Goal: Task Accomplishment & Management: Manage account settings

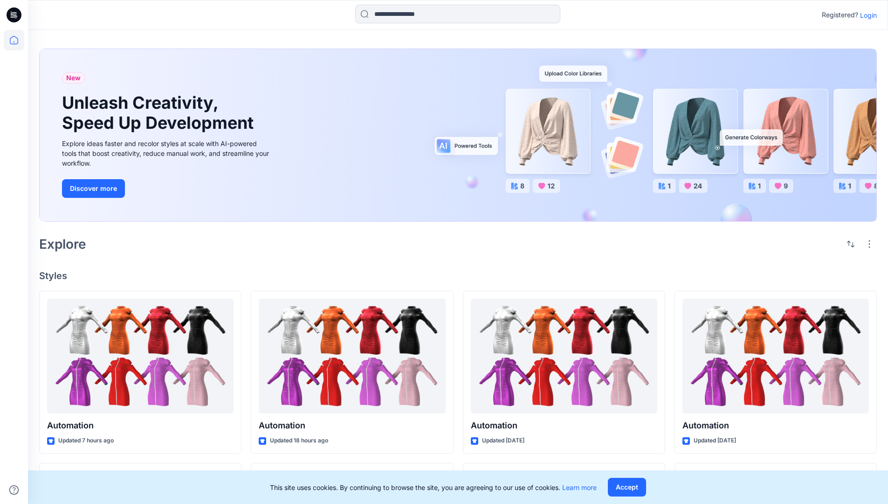
click at [866, 15] on p "Login" at bounding box center [868, 15] width 17 height 10
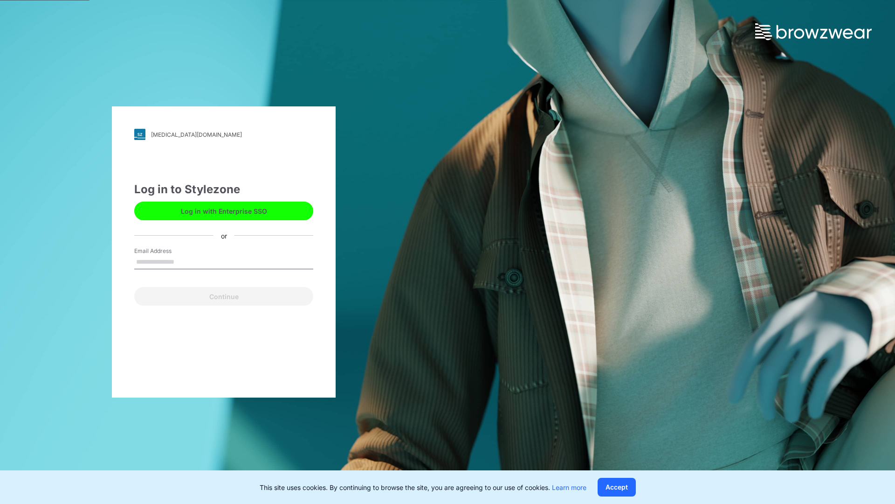
click at [184, 261] on input "Email Address" at bounding box center [223, 262] width 179 height 14
type input "**********"
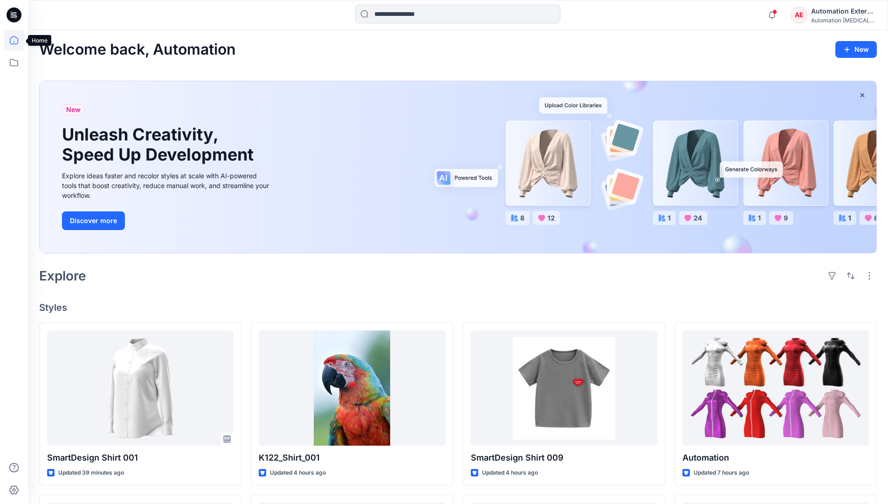
click at [18, 40] on icon at bounding box center [14, 40] width 8 height 8
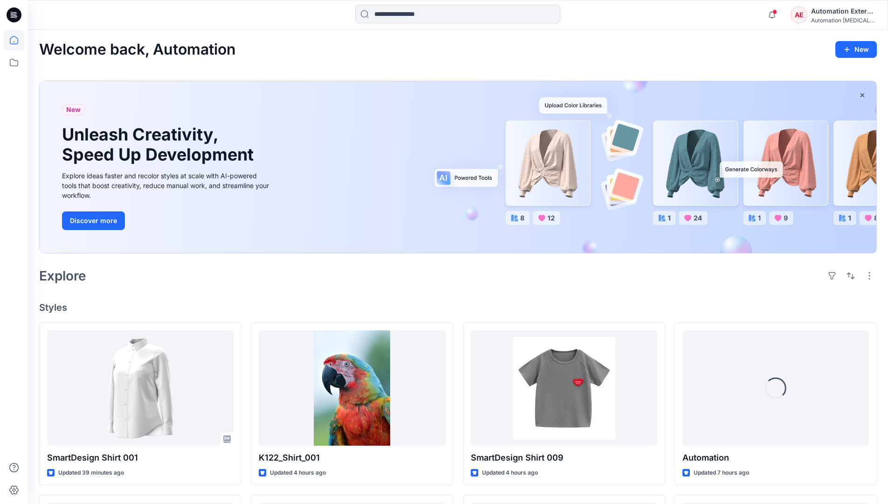
scroll to position [80, 0]
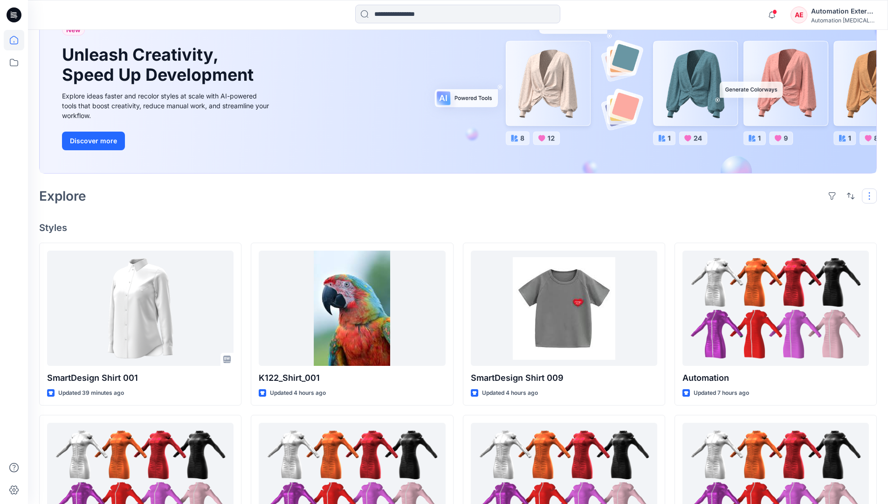
click at [871, 195] on button "button" at bounding box center [869, 195] width 15 height 15
click at [849, 195] on button "button" at bounding box center [850, 195] width 15 height 15
click at [809, 214] on p "Last update" at bounding box center [819, 219] width 59 height 10
click at [801, 239] on p "A to Z" at bounding box center [819, 240] width 59 height 10
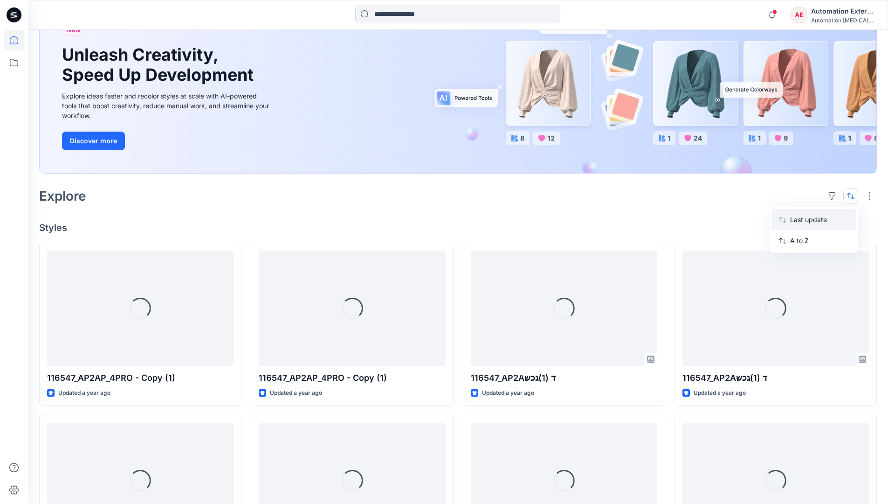
click at [801, 217] on p "Last update" at bounding box center [819, 219] width 59 height 10
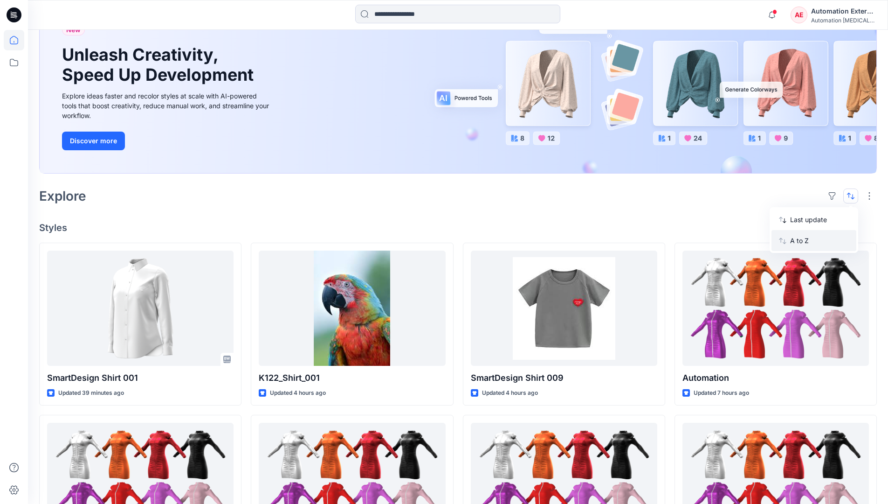
click at [801, 243] on p "A to Z" at bounding box center [819, 240] width 59 height 10
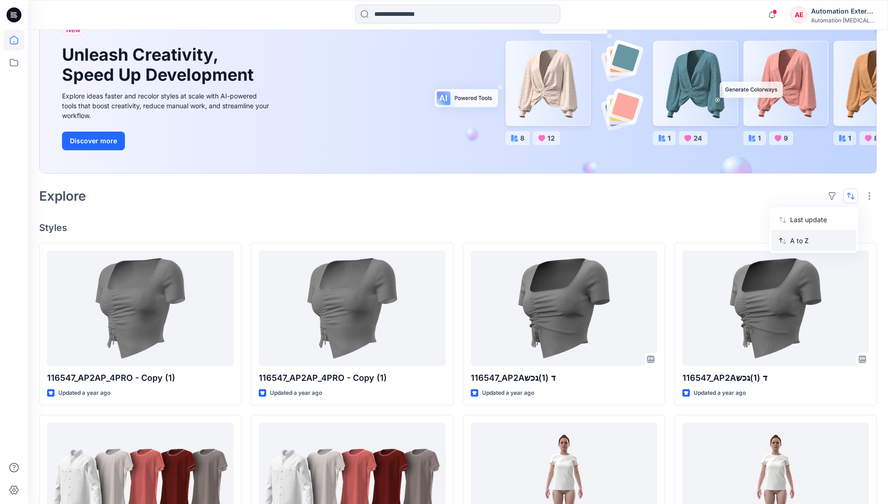
click at [801, 241] on p "A to Z" at bounding box center [819, 240] width 59 height 10
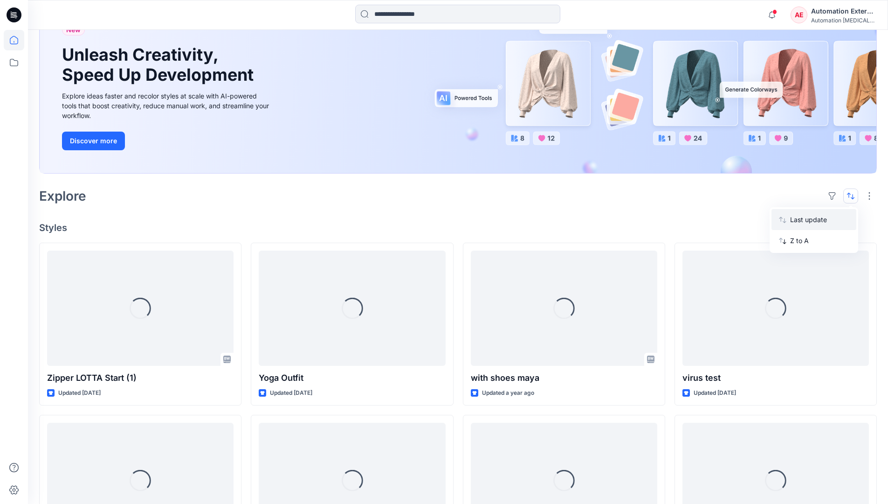
click at [801, 222] on p "Last update" at bounding box center [819, 219] width 59 height 10
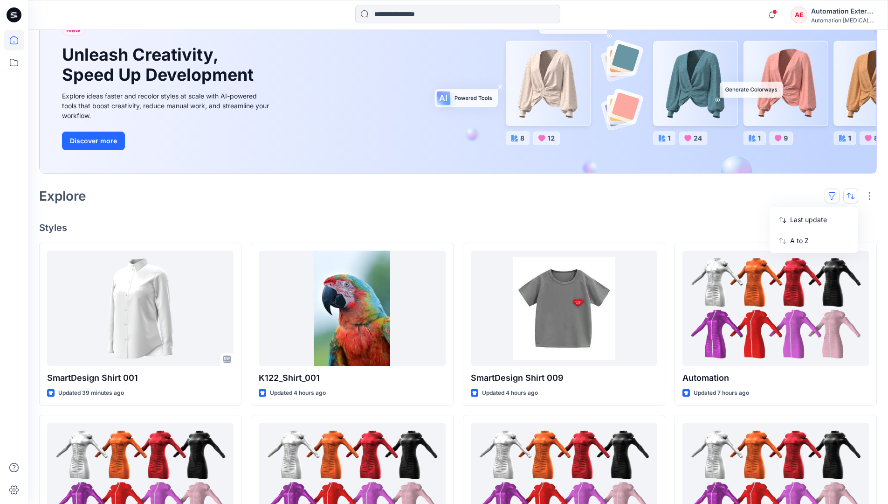
click at [836, 195] on button "button" at bounding box center [832, 195] width 15 height 15
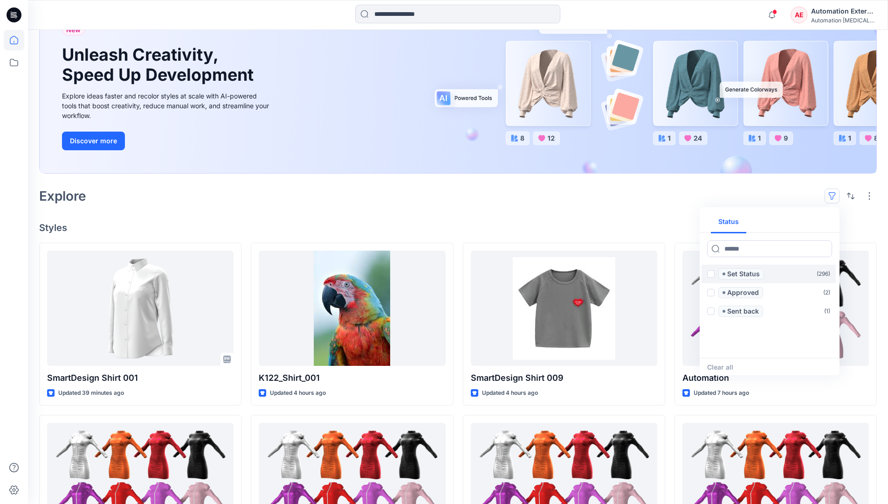
click at [711, 275] on span at bounding box center [710, 273] width 7 height 7
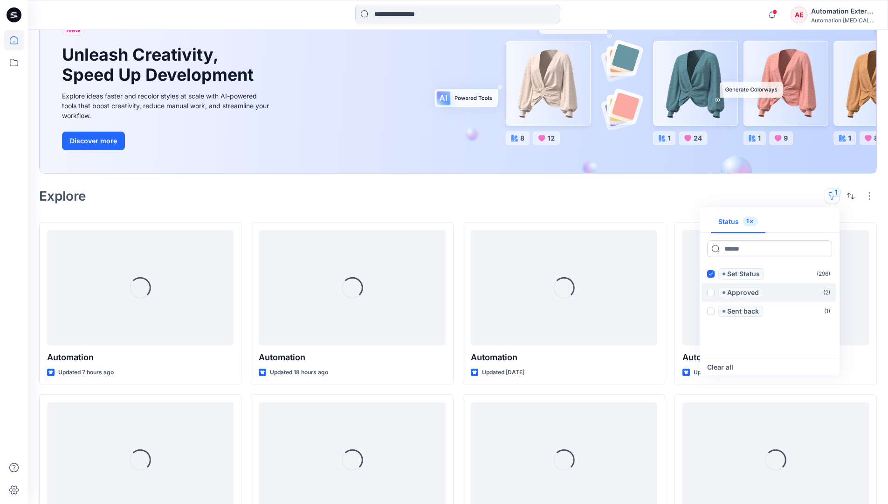
click at [712, 291] on span at bounding box center [710, 292] width 7 height 7
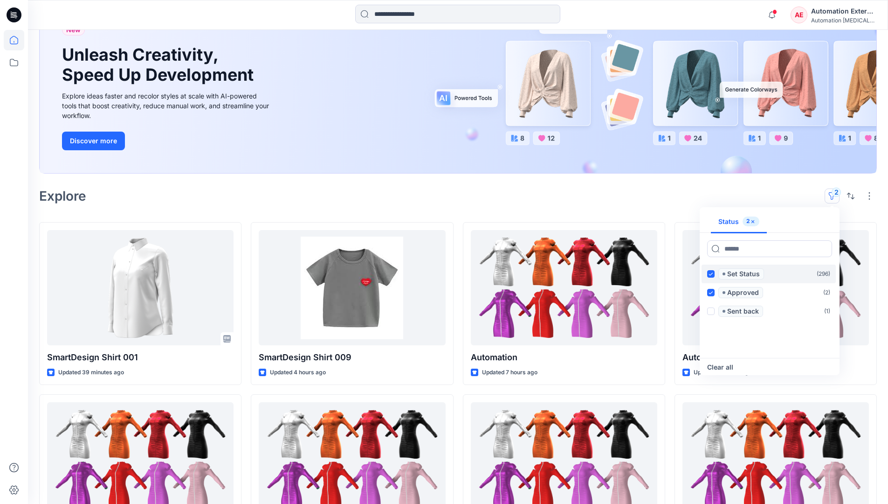
click at [711, 274] on icon at bounding box center [711, 273] width 4 height 3
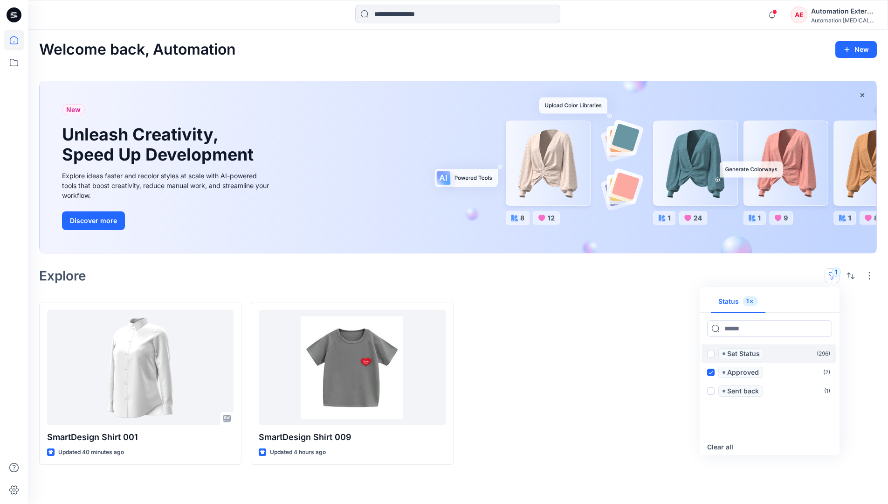
scroll to position [0, 0]
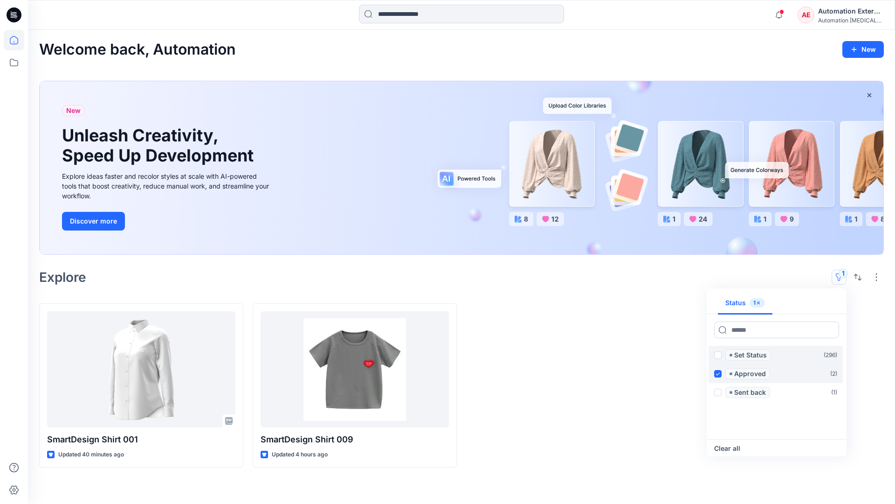
click at [718, 373] on icon at bounding box center [718, 373] width 4 height 3
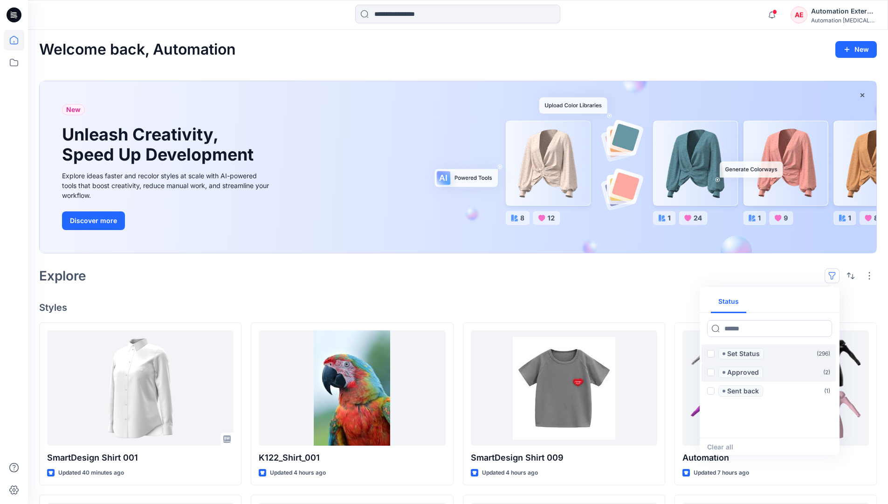
click at [803, 302] on div "Status" at bounding box center [770, 301] width 140 height 22
click at [735, 301] on button "Status" at bounding box center [728, 301] width 35 height 22
click at [742, 331] on input at bounding box center [769, 328] width 125 height 17
type input "******"
click at [746, 354] on p "Set Status" at bounding box center [743, 353] width 33 height 11
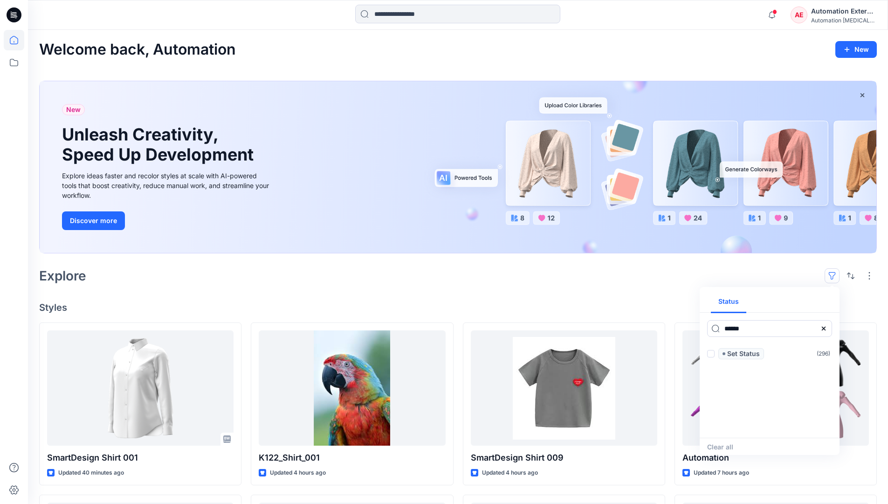
click at [827, 331] on icon at bounding box center [823, 328] width 7 height 7
click at [735, 305] on button "Status" at bounding box center [728, 301] width 35 height 22
click at [743, 354] on p "Set Status" at bounding box center [743, 353] width 33 height 11
click at [713, 354] on span at bounding box center [710, 353] width 7 height 7
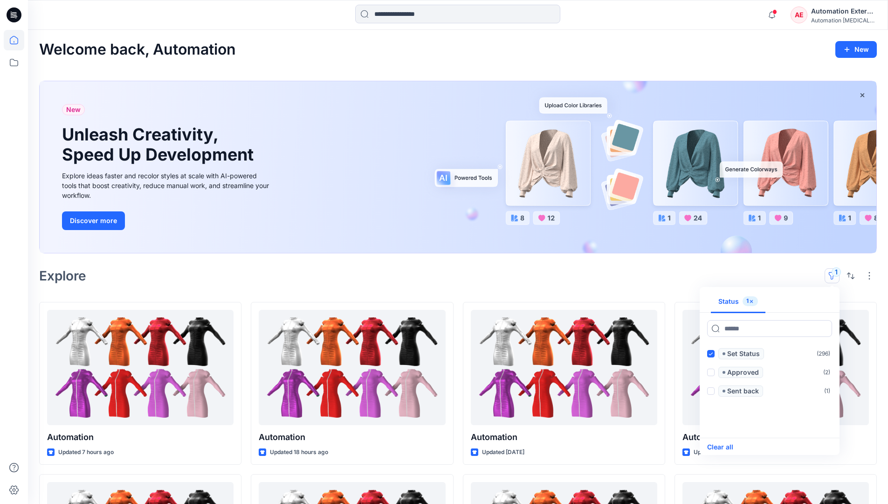
click at [727, 446] on button "Clear all" at bounding box center [720, 446] width 26 height 11
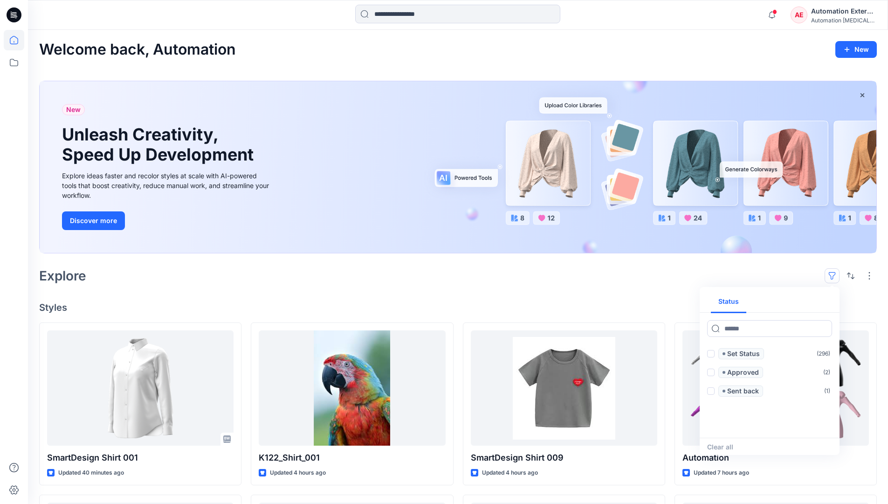
click at [835, 272] on button "button" at bounding box center [832, 275] width 15 height 15
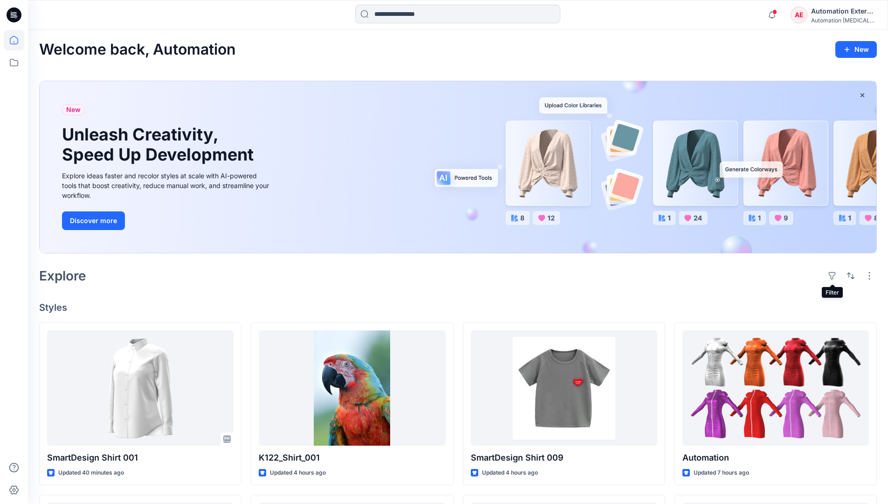
click at [844, 14] on div "Automation External" at bounding box center [843, 11] width 65 height 11
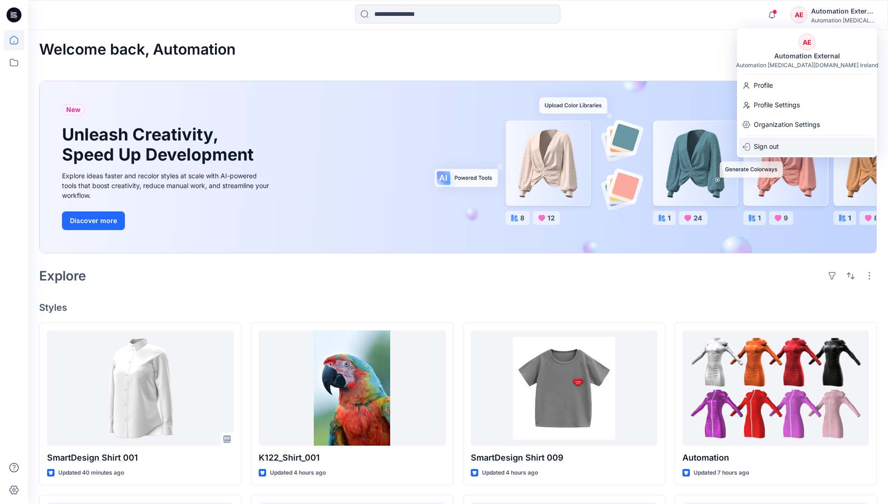
click at [784, 145] on div "Sign out" at bounding box center [807, 147] width 136 height 18
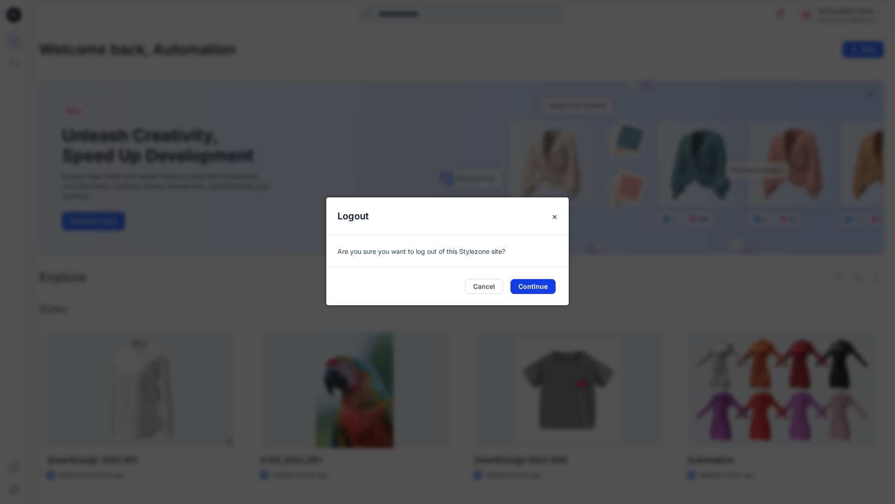
click at [539, 283] on button "Continue" at bounding box center [533, 286] width 45 height 15
